Goal: Obtain resource: Download file/media

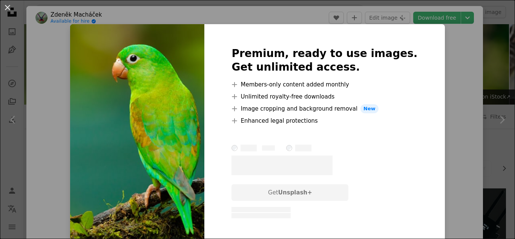
scroll to position [166, 0]
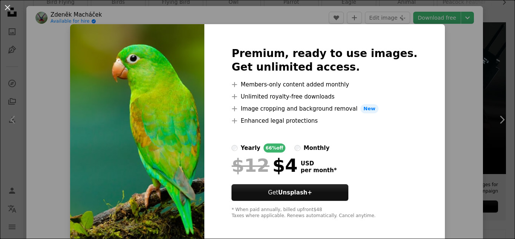
click at [446, 52] on div "An X shape Premium, ready to use images. Get unlimited access. A plus sign Memb…" at bounding box center [257, 119] width 515 height 239
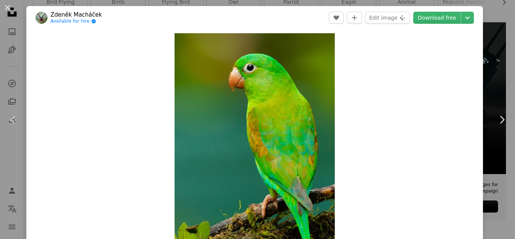
click at [446, 52] on div "Zoom in" at bounding box center [254, 142] width 456 height 226
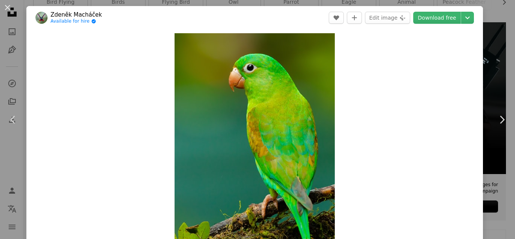
click at [446, 52] on div "Zoom in" at bounding box center [254, 142] width 456 height 226
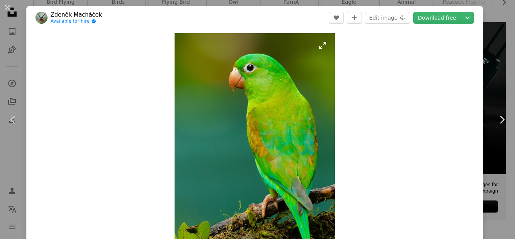
click at [283, 145] on img "Zoom in on this image" at bounding box center [254, 142] width 160 height 219
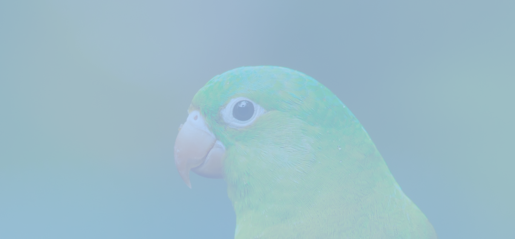
scroll to position [225, 0]
